Goal: Information Seeking & Learning: Learn about a topic

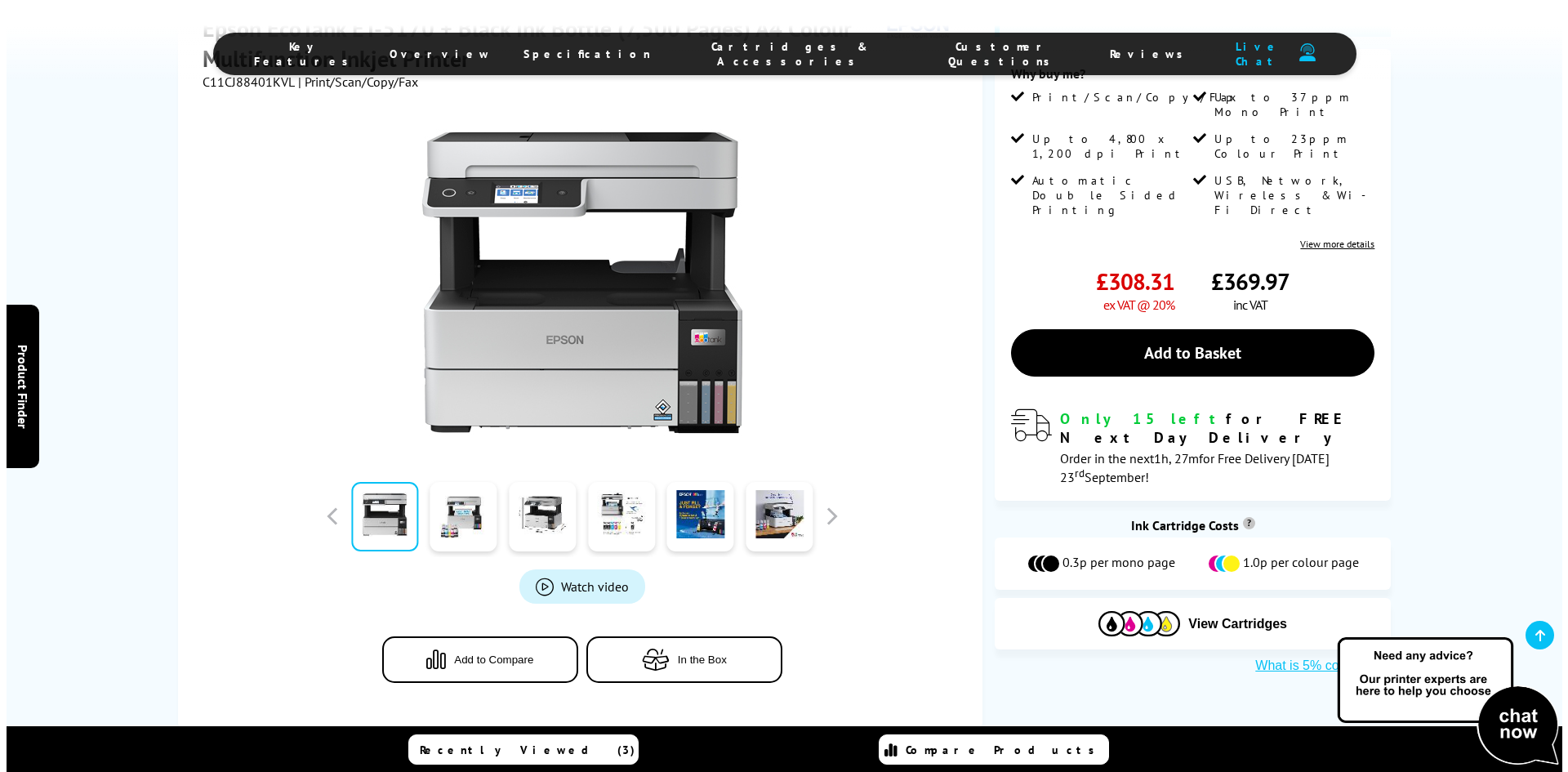
scroll to position [327, 0]
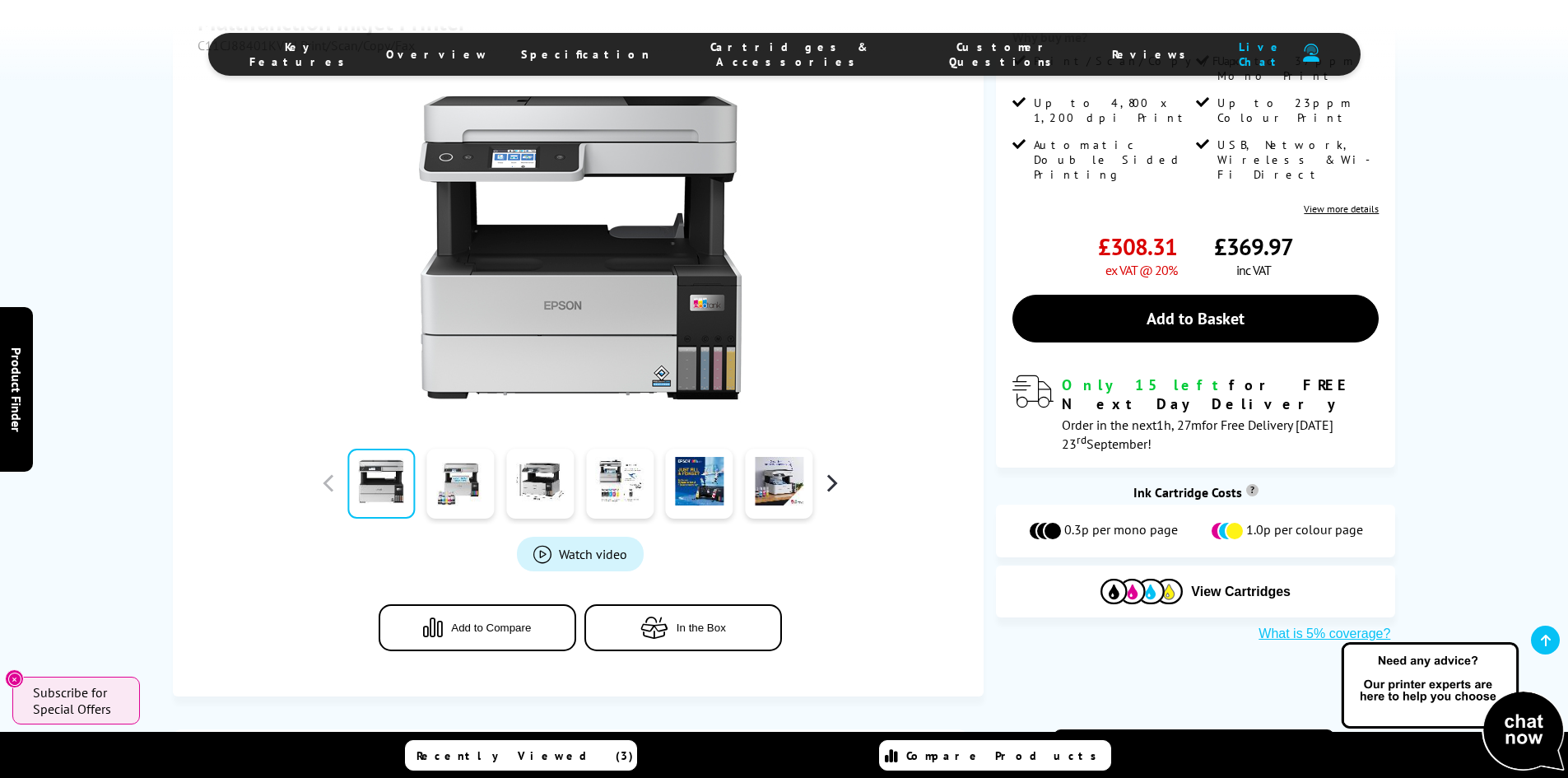
click at [828, 492] on button "button" at bounding box center [830, 483] width 25 height 25
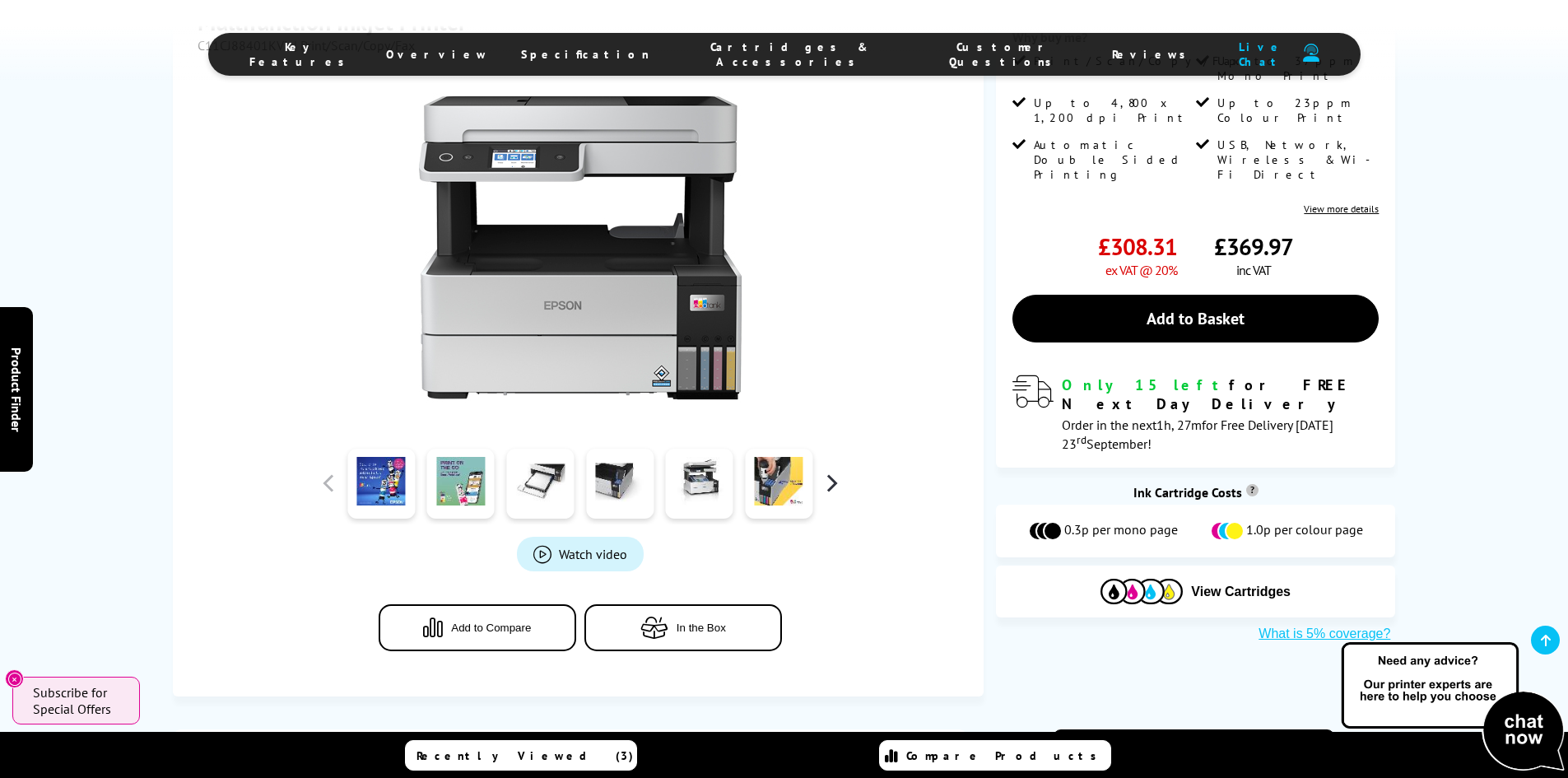
click at [828, 492] on button "button" at bounding box center [830, 483] width 25 height 25
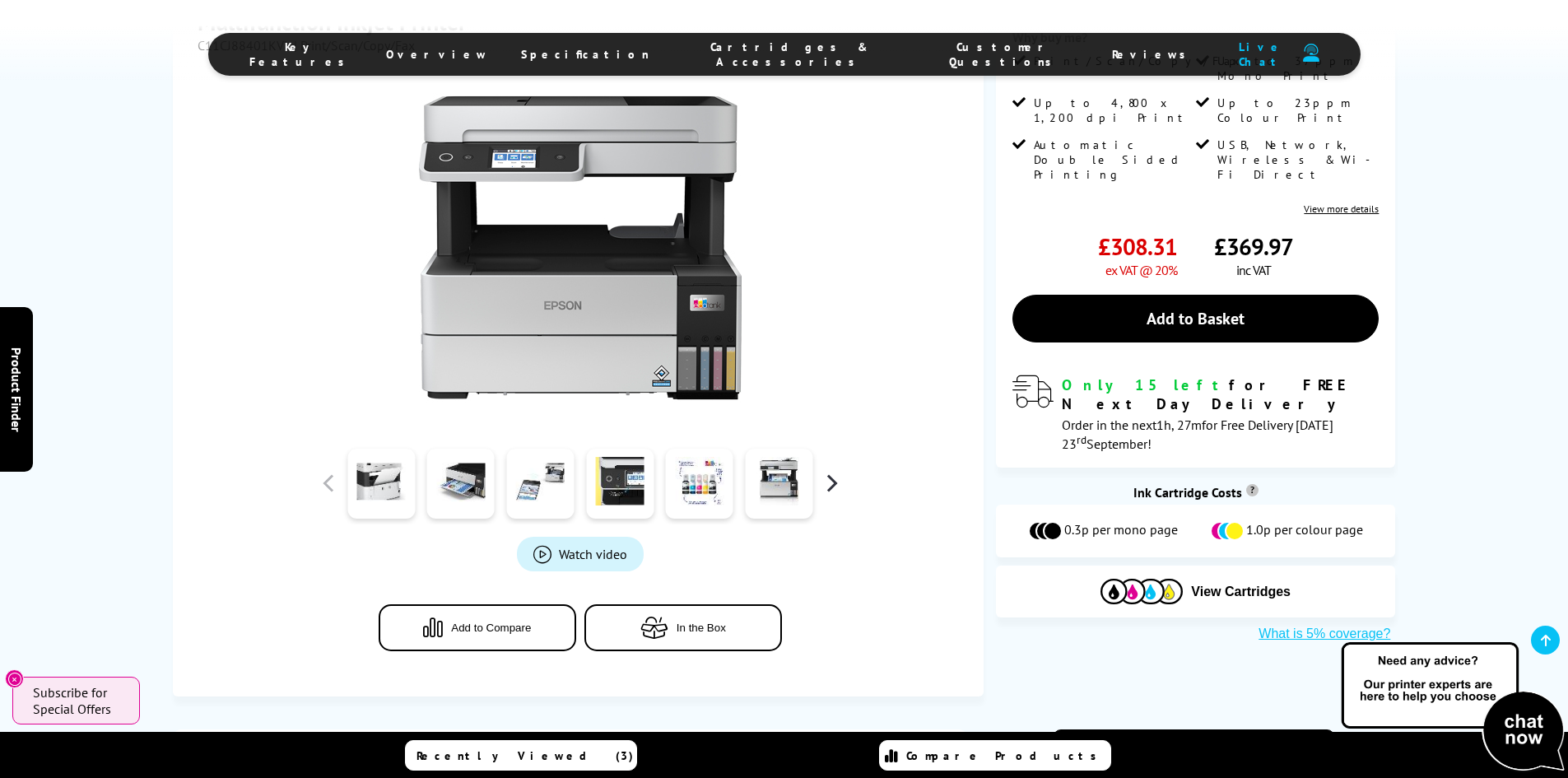
click at [837, 487] on button "button" at bounding box center [830, 483] width 25 height 25
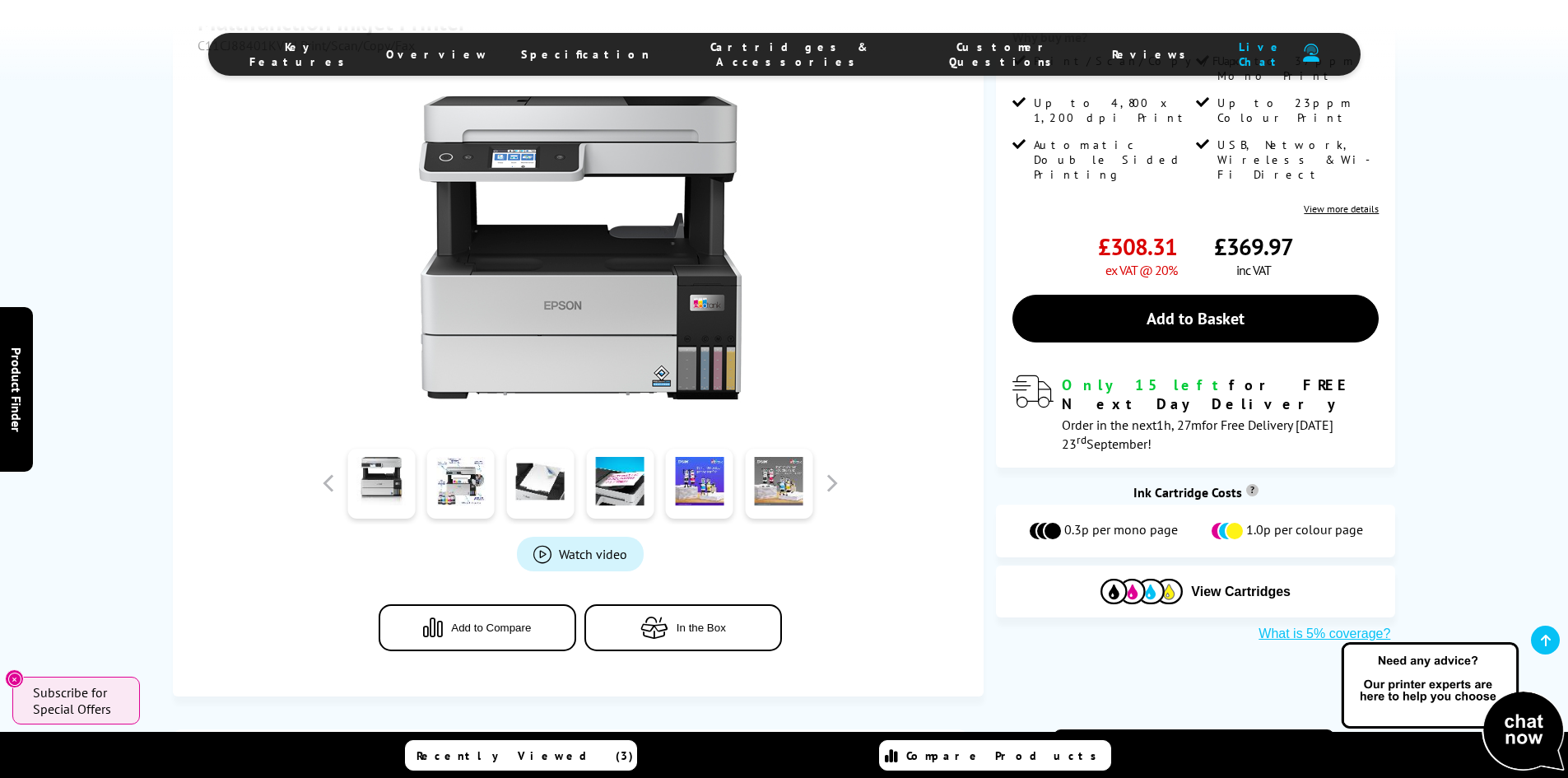
click at [585, 560] on span "Watch video" at bounding box center [593, 554] width 69 height 17
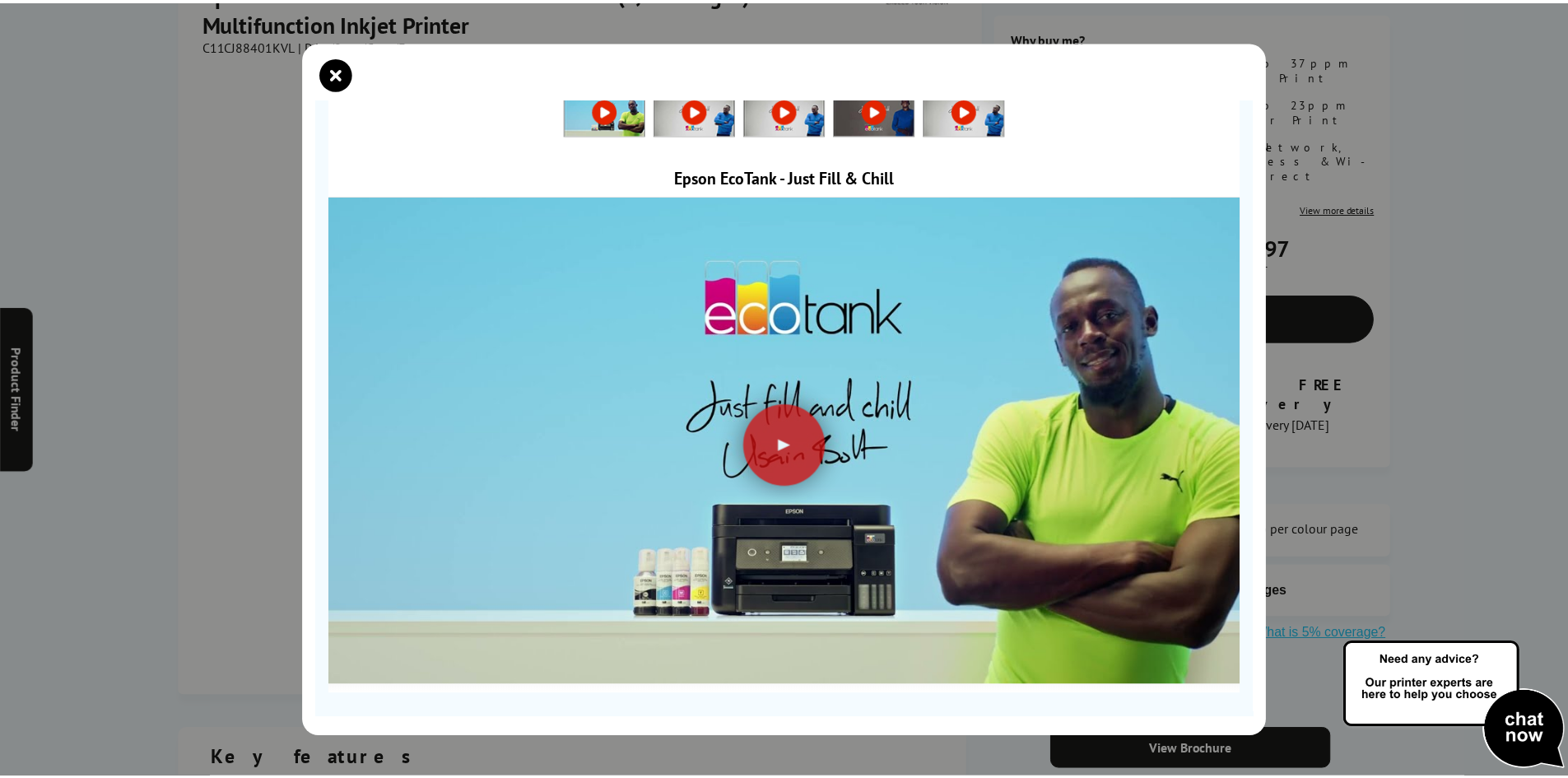
scroll to position [22, 0]
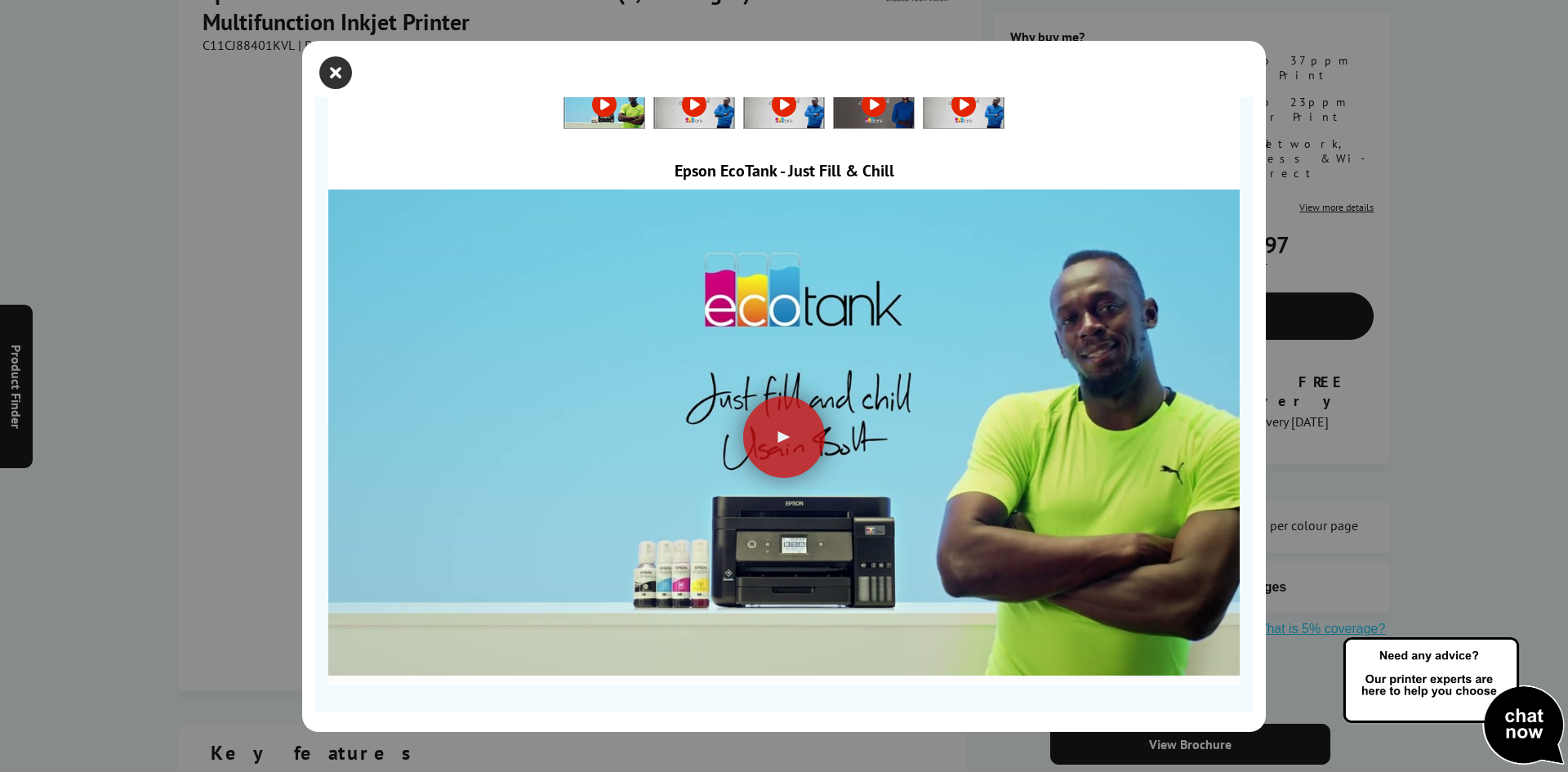
click at [339, 76] on icon "close modal" at bounding box center [335, 72] width 32 height 32
